Goal: Contribute content: Add original content to the website for others to see

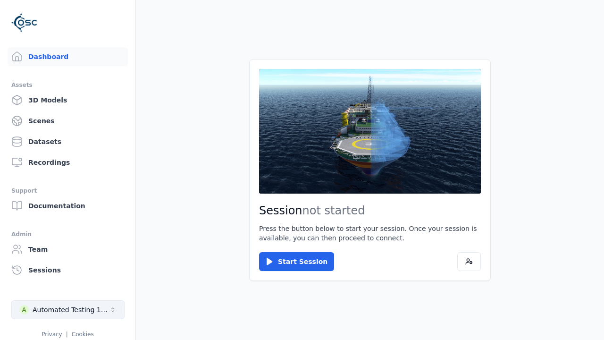
click at [68, 310] on div "Automated Testing 1 - Playwright" at bounding box center [71, 309] width 76 height 9
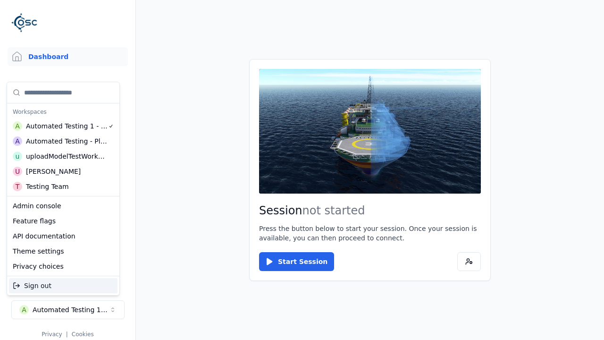
click at [64, 156] on div "uploadModelTestWorkspace" at bounding box center [66, 156] width 81 height 9
click at [302, 170] on html "Support Dashboard Assets 3D Models Scenes Datasets Recordings Support Documenta…" at bounding box center [302, 170] width 604 height 340
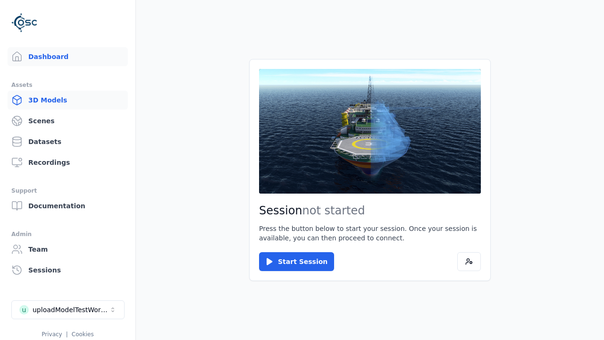
click at [68, 100] on link "3D Models" at bounding box center [68, 100] width 120 height 19
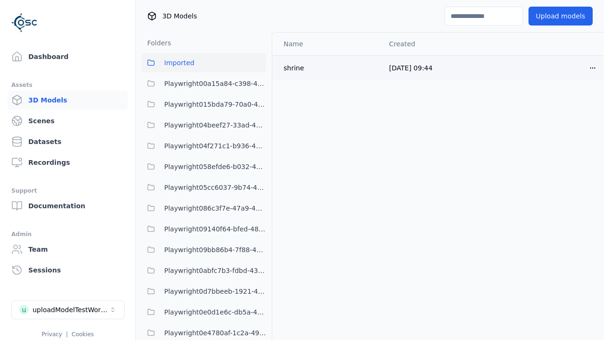
click at [593, 68] on html "Support Dashboard Assets 3D Models Scenes Datasets Recordings Support Documenta…" at bounding box center [302, 170] width 604 height 340
click at [572, 104] on div "Delete" at bounding box center [572, 104] width 56 height 15
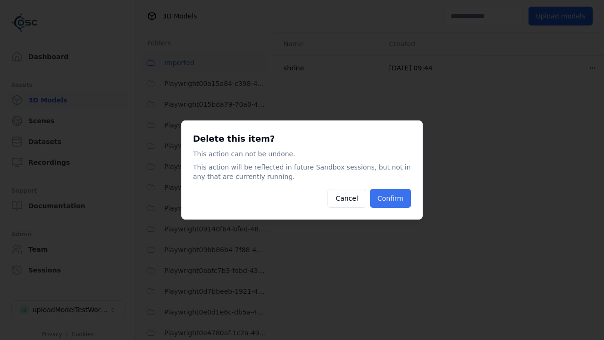
click at [391, 198] on button "Confirm" at bounding box center [390, 198] width 41 height 19
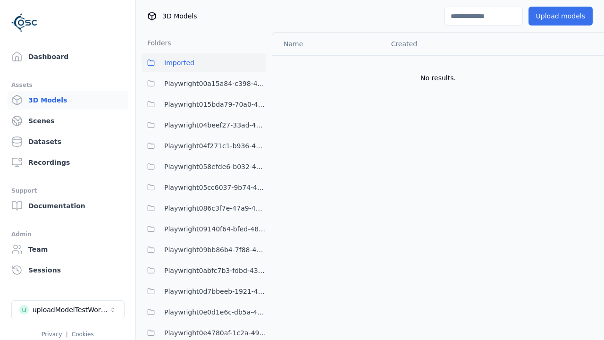
click at [560, 16] on button "Upload models" at bounding box center [561, 16] width 64 height 19
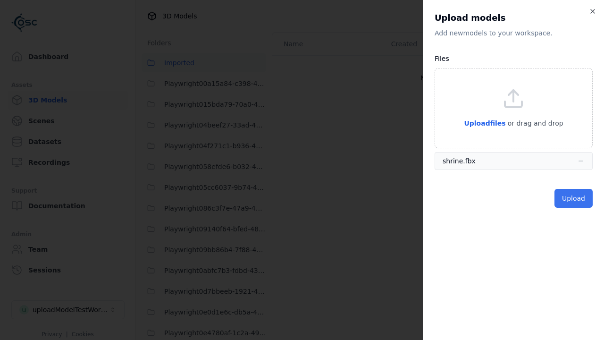
click at [574, 198] on button "Upload" at bounding box center [574, 198] width 38 height 19
